Goal: Navigation & Orientation: Go to known website

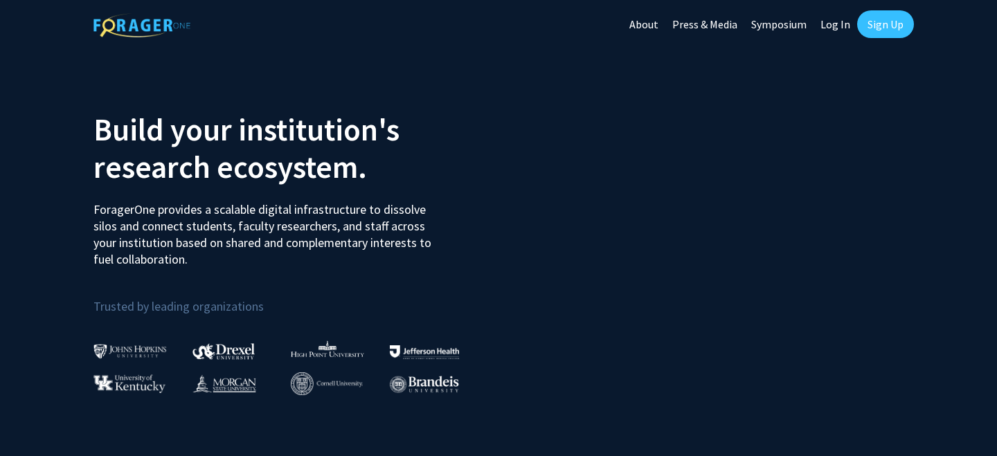
click at [837, 19] on link "Log In" at bounding box center [836, 24] width 44 height 48
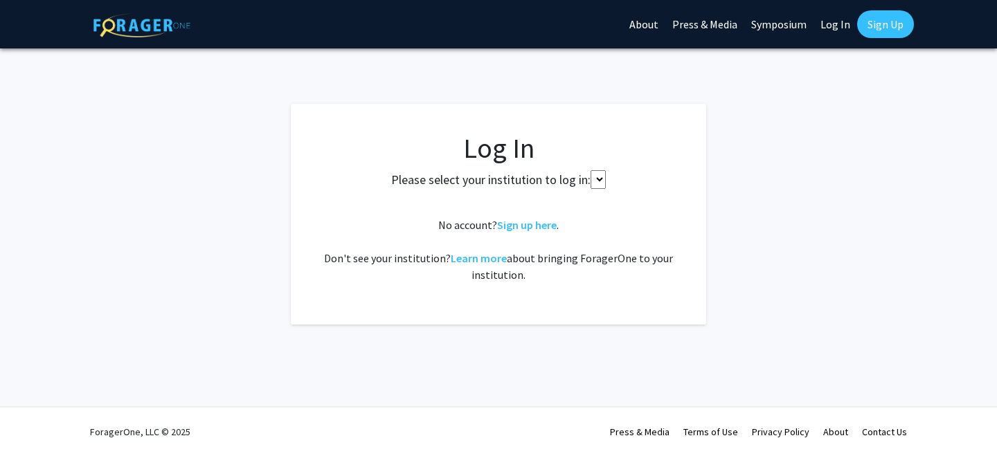
select select
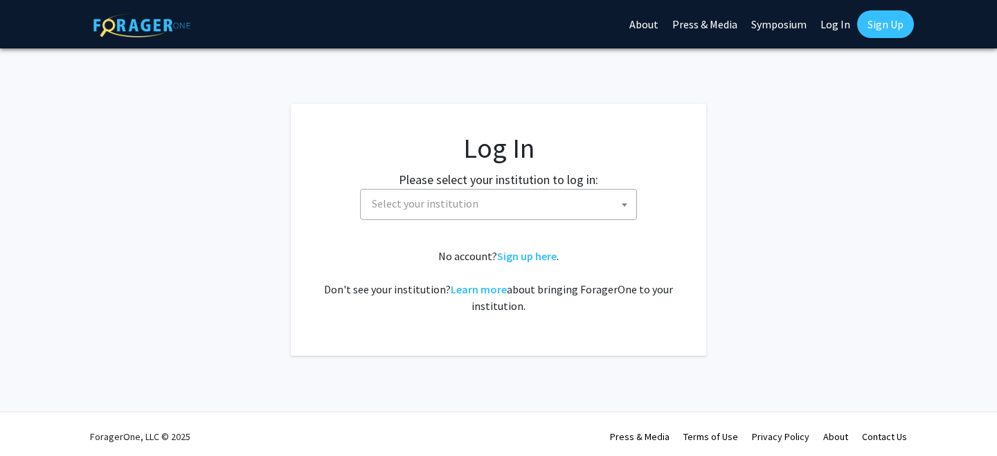
click at [544, 206] on span "Select your institution" at bounding box center [501, 204] width 270 height 28
type input "cornell"
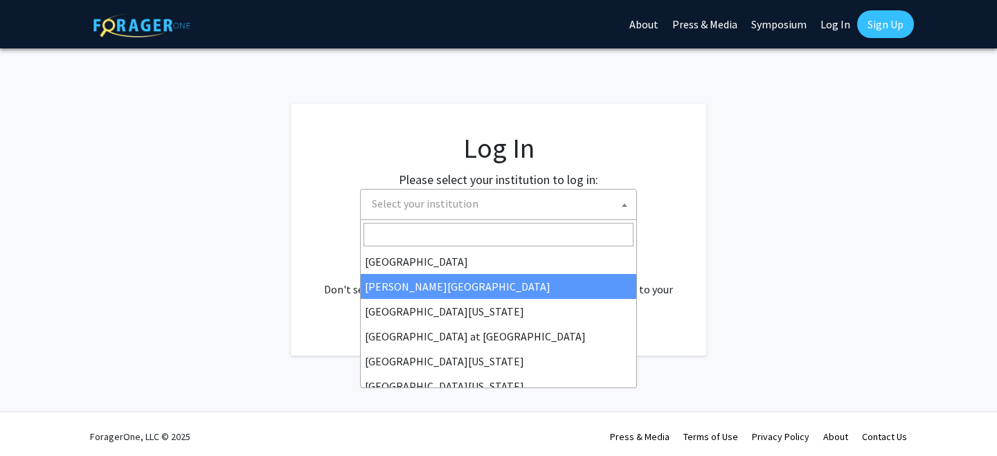
click at [690, 174] on fg-card "Log In Please select your institution to log in: [GEOGRAPHIC_DATA] [GEOGRAPHIC_…" at bounding box center [498, 230] width 415 height 252
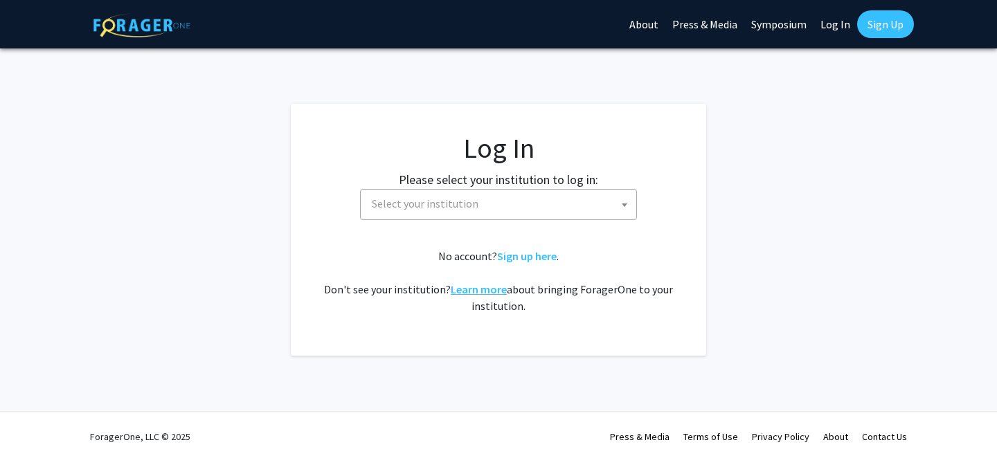
click at [479, 292] on link "Learn more" at bounding box center [479, 290] width 56 height 14
